Goal: Information Seeking & Learning: Learn about a topic

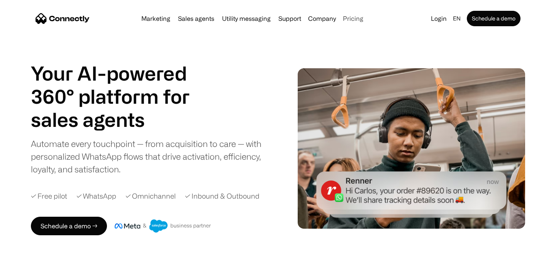
click at [347, 17] on link "Pricing" at bounding box center [353, 18] width 27 height 6
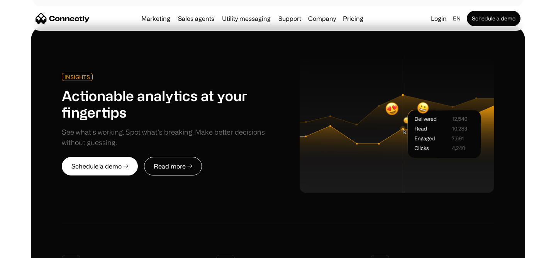
scroll to position [2375, 0]
